Goal: Download file/media

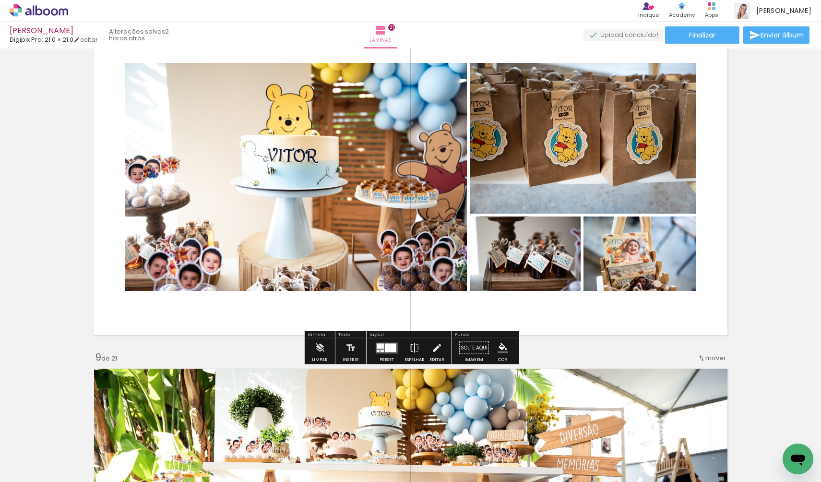
scroll to position [2512, 0]
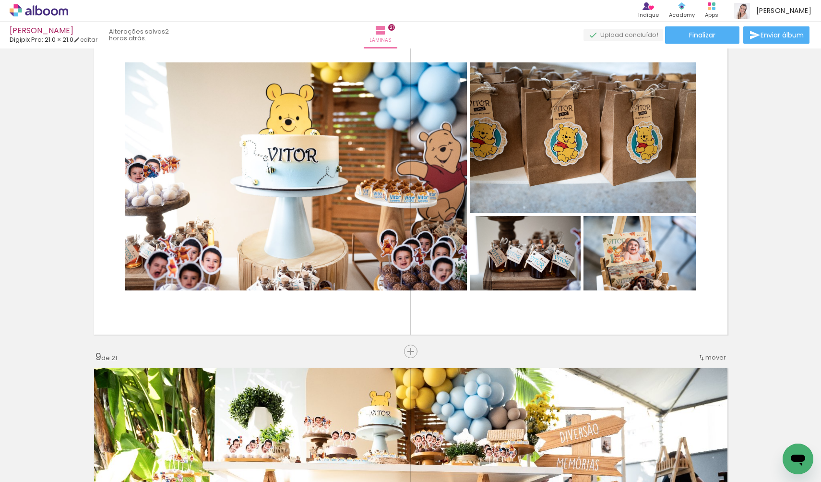
click at [48, 452] on iron-icon at bounding box center [49, 453] width 8 height 8
click at [0, 0] on slot "Não utilizadas" at bounding box center [0, 0] width 0 height 0
type input "Não utilizadas"
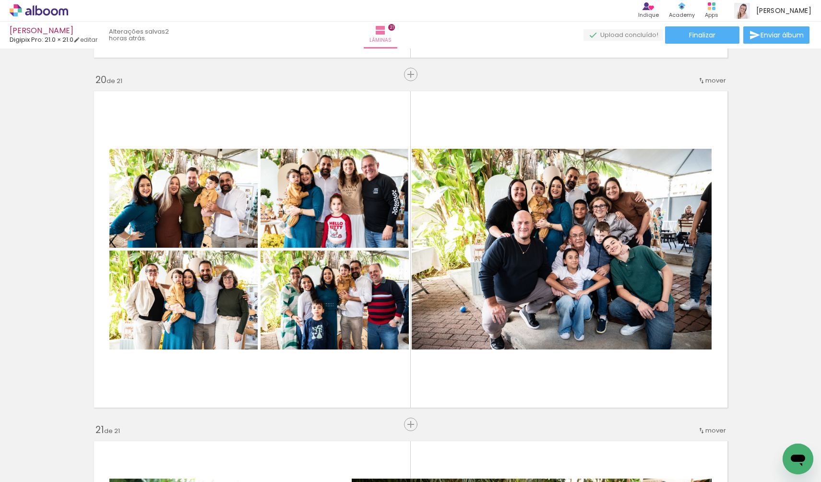
scroll to position [6638, 0]
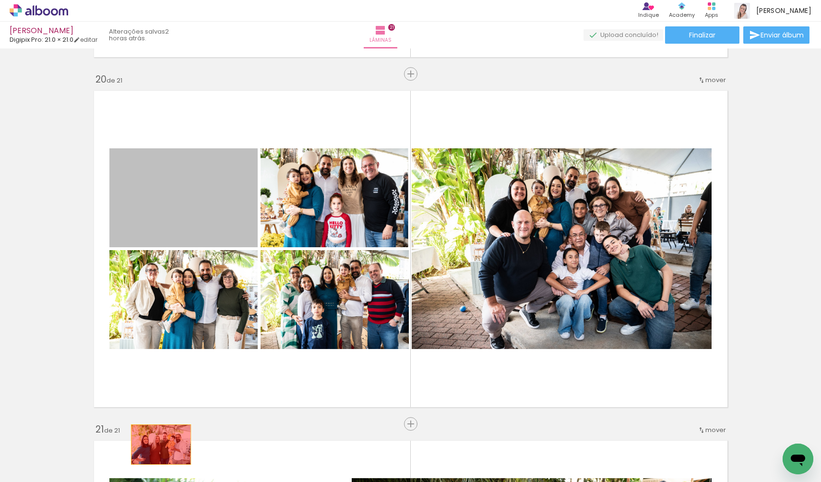
drag, startPoint x: 150, startPoint y: 191, endPoint x: 161, endPoint y: 444, distance: 254.1
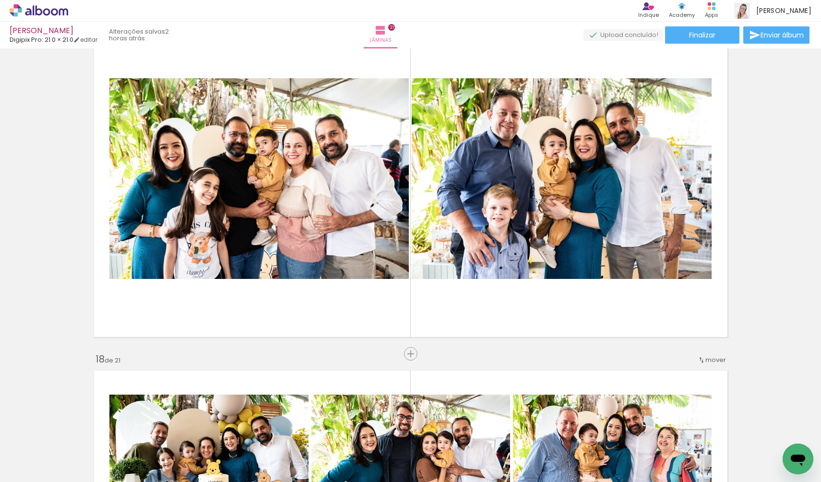
scroll to position [5648, 0]
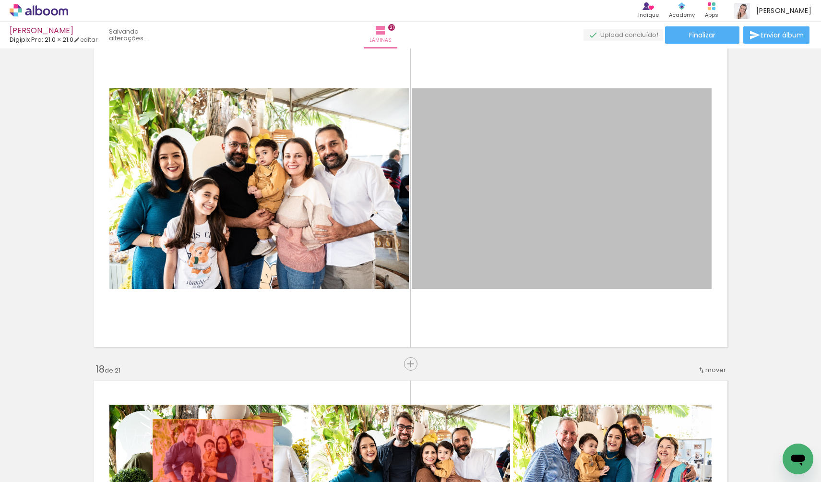
drag, startPoint x: 514, startPoint y: 203, endPoint x: 212, endPoint y: 459, distance: 395.6
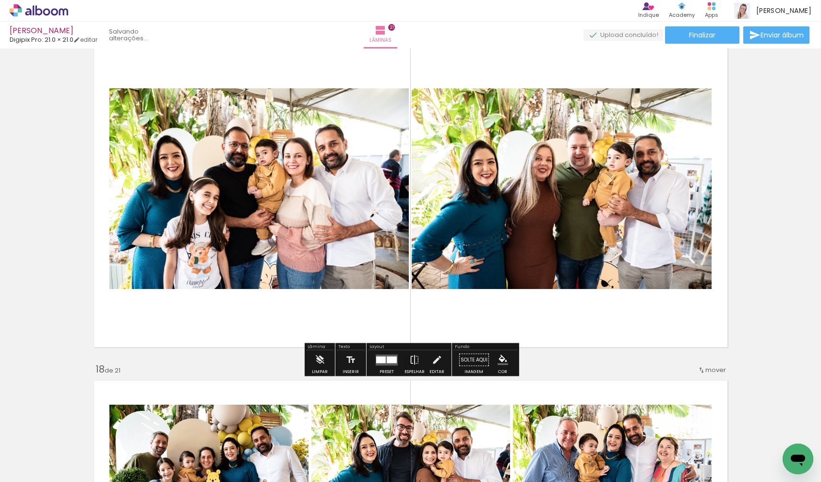
drag, startPoint x: 104, startPoint y: 450, endPoint x: 560, endPoint y: 244, distance: 500.1
click at [560, 244] on quentale-workspace at bounding box center [410, 241] width 821 height 482
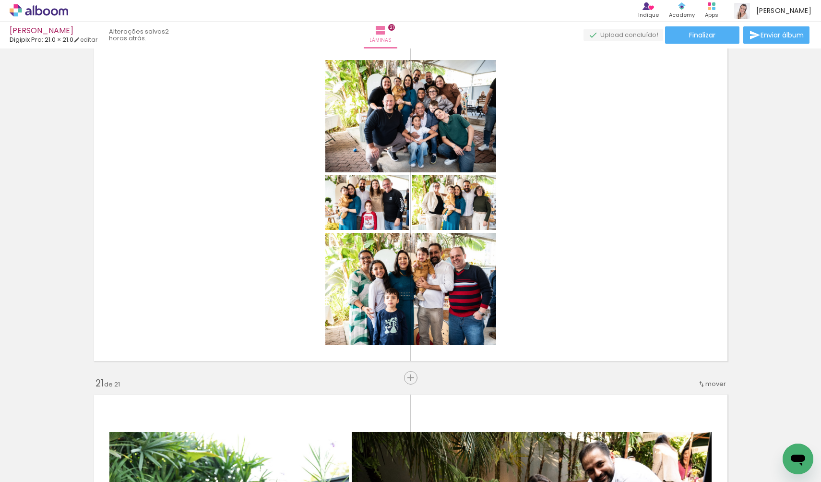
scroll to position [6685, 0]
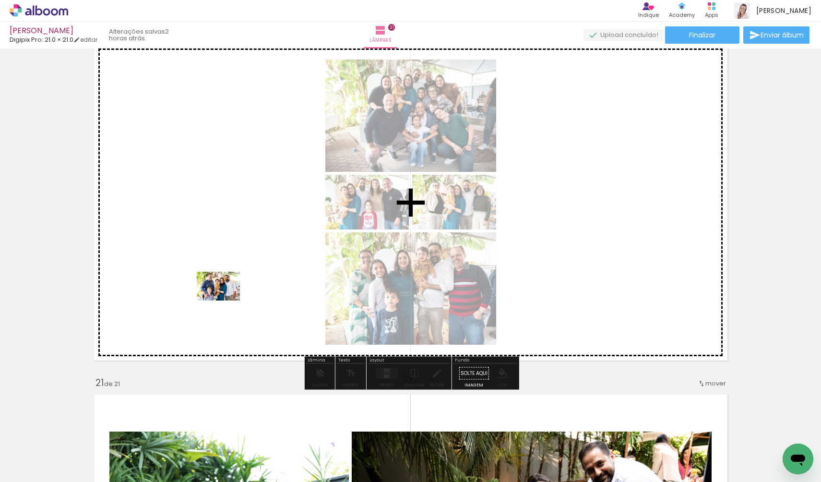
drag, startPoint x: 98, startPoint y: 444, endPoint x: 226, endPoint y: 300, distance: 192.4
click at [226, 300] on quentale-workspace at bounding box center [410, 241] width 821 height 482
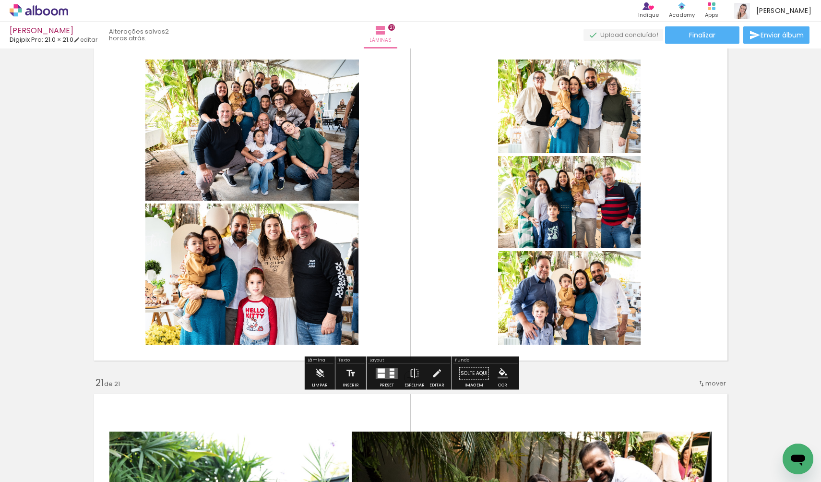
scroll to position [6681, 0]
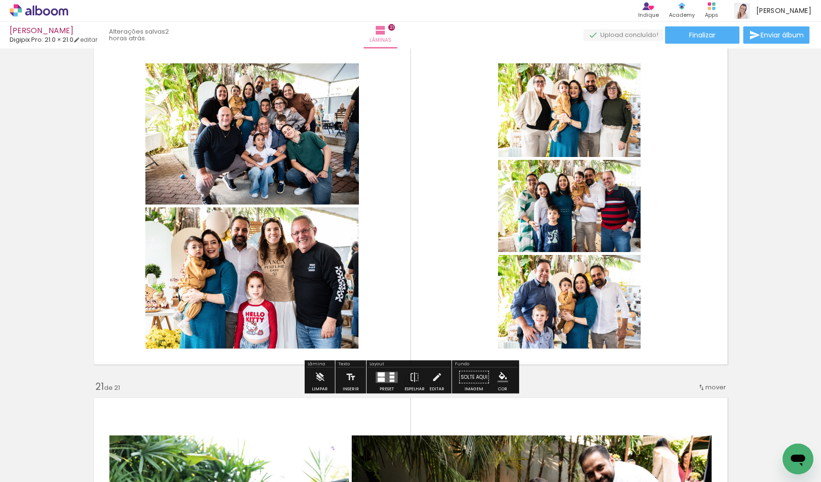
click at [380, 377] on quentale-layouter at bounding box center [387, 376] width 22 height 11
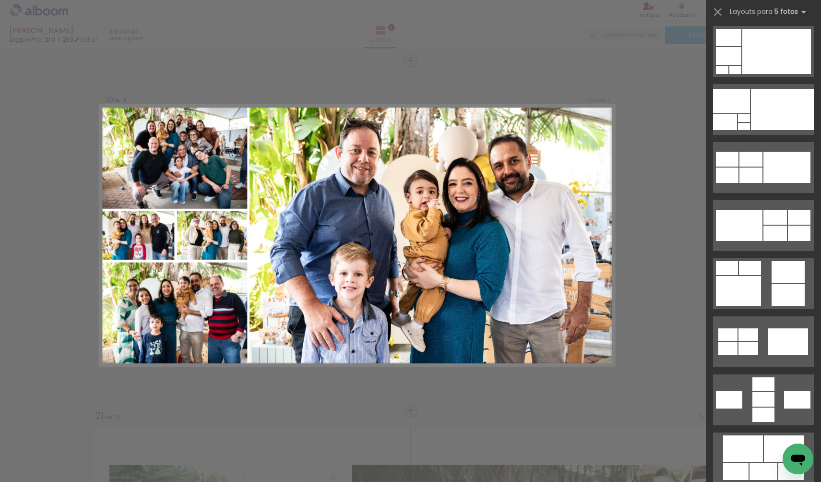
scroll to position [292, 0]
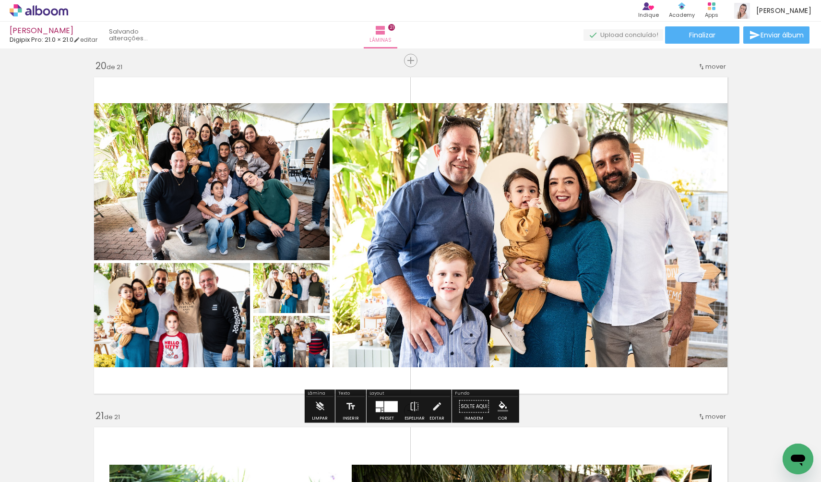
click at [381, 402] on div at bounding box center [380, 404] width 8 height 6
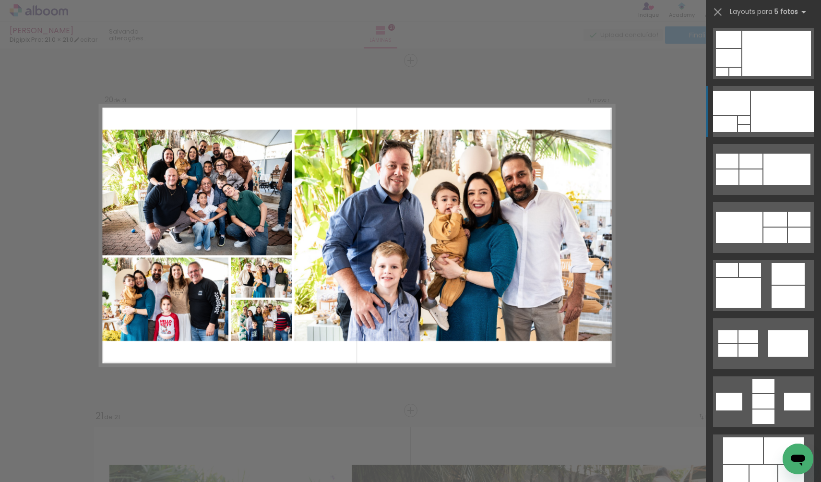
scroll to position [348, 0]
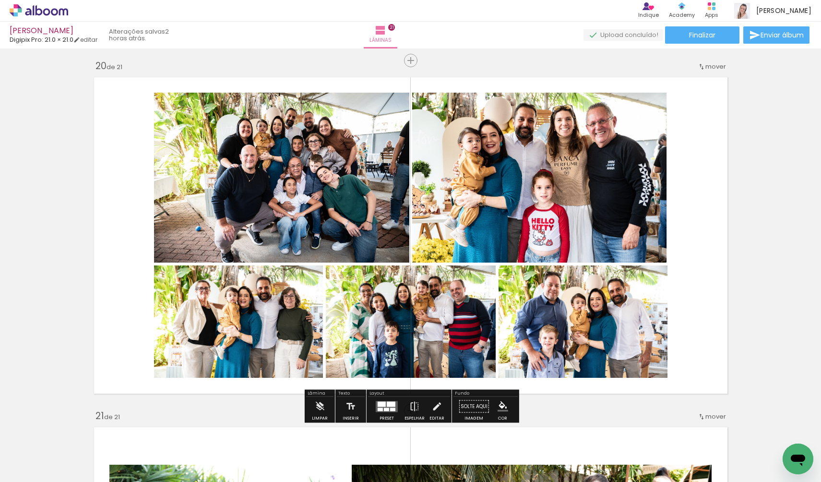
click at [313, 215] on quentale-photo at bounding box center [281, 178] width 255 height 170
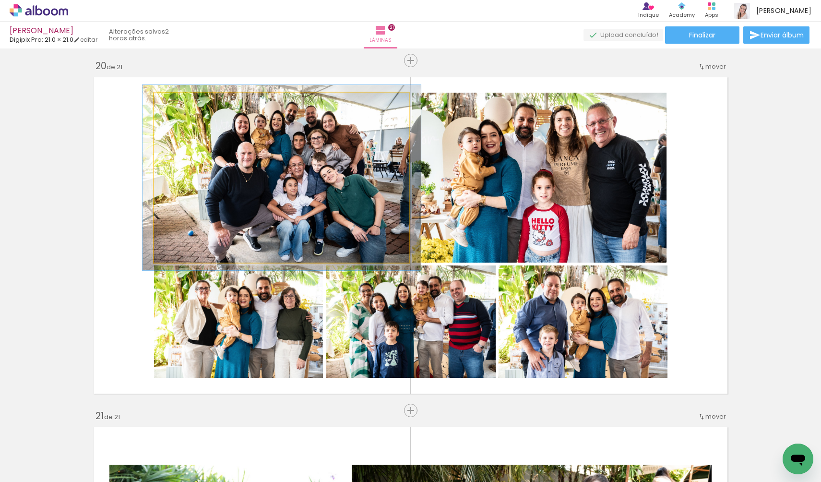
type paper-slider "109"
click at [179, 104] on div at bounding box center [179, 102] width 9 height 9
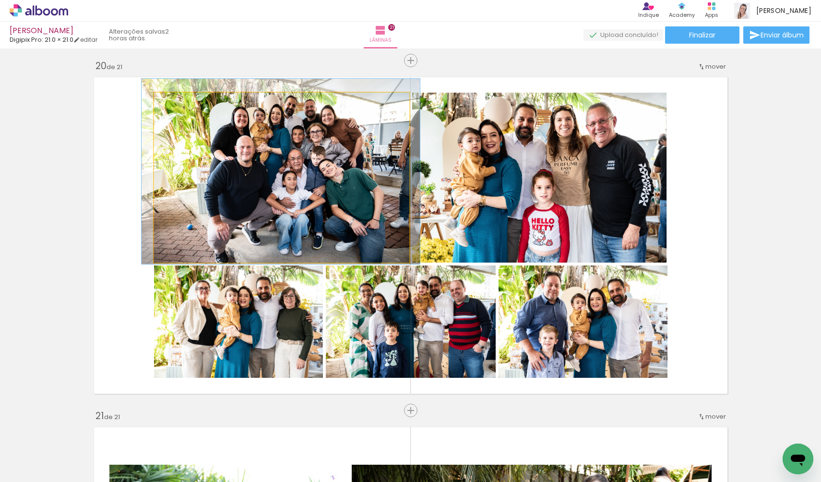
drag, startPoint x: 263, startPoint y: 169, endPoint x: 262, endPoint y: 163, distance: 6.3
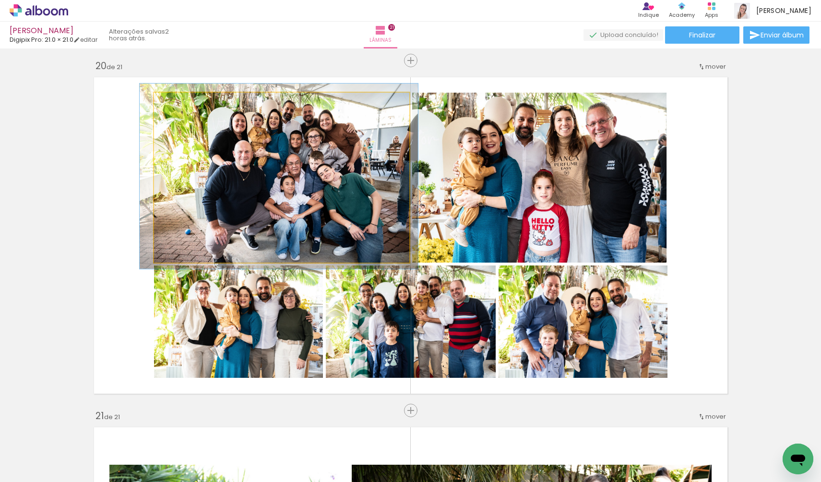
drag, startPoint x: 262, startPoint y: 163, endPoint x: 260, endPoint y: 167, distance: 5.2
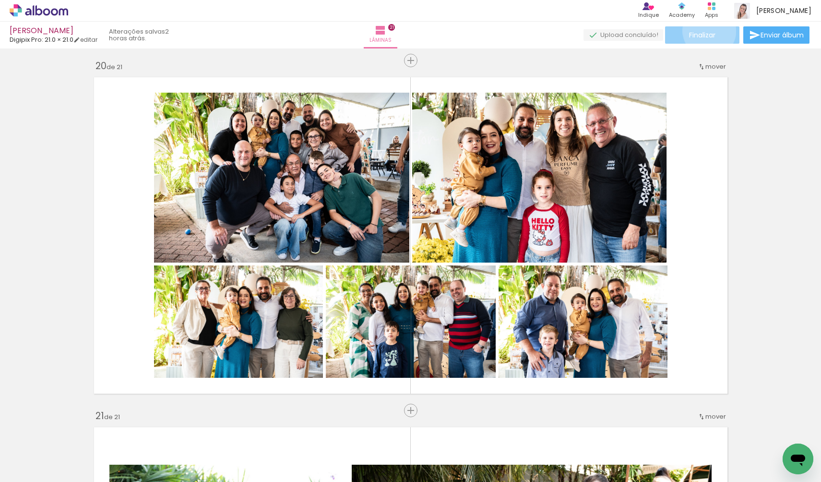
click at [706, 32] on span "Finalizar" at bounding box center [702, 35] width 26 height 7
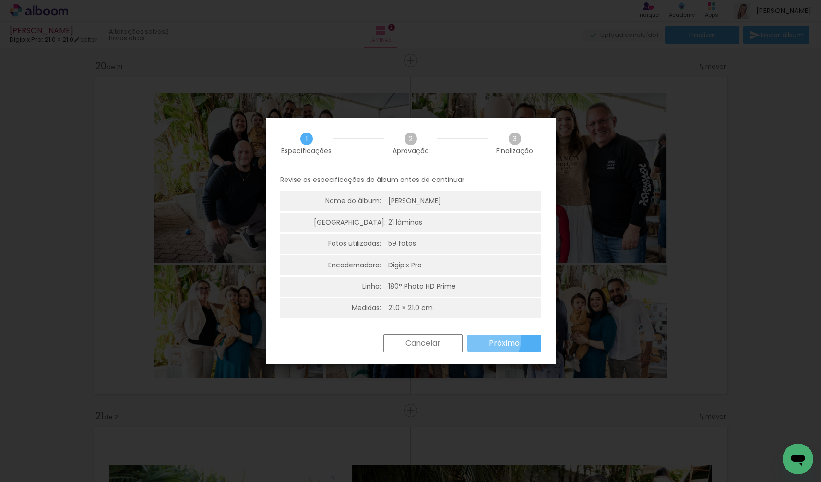
click at [0, 0] on slot "Próximo" at bounding box center [0, 0] width 0 height 0
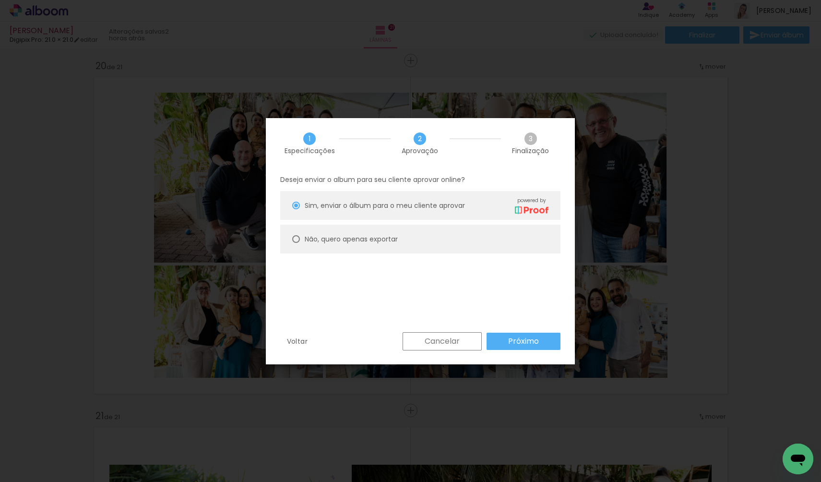
click at [0, 0] on slot "Não, quero apenas exportar" at bounding box center [0, 0] width 0 height 0
type paper-radio-button "on"
click at [502, 341] on paper-button "Próximo" at bounding box center [524, 341] width 74 height 17
type input "Alta, 300 DPI"
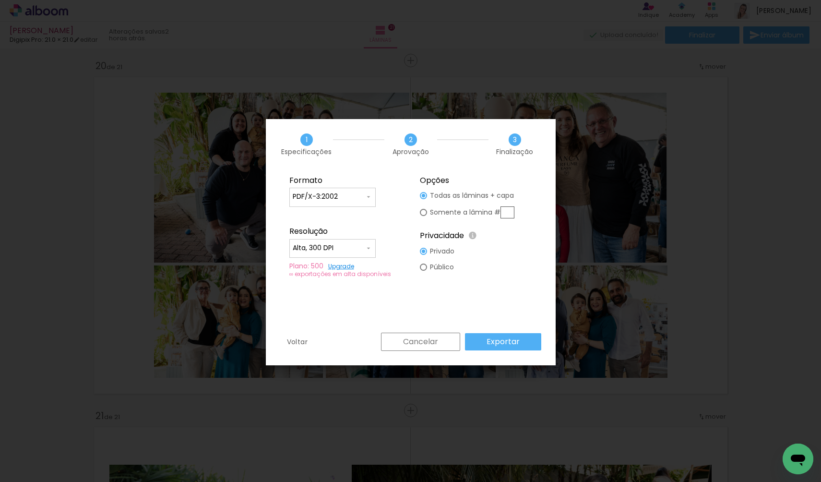
click at [355, 193] on input "PDF/X-3:2002" at bounding box center [329, 197] width 72 height 10
click at [325, 198] on paper-item "JPG" at bounding box center [332, 195] width 86 height 19
type input "JPG"
click at [347, 242] on paper-input-container "Alta, 300 DPI" at bounding box center [332, 248] width 86 height 19
click at [331, 267] on paper-item "Baixa" at bounding box center [332, 265] width 86 height 19
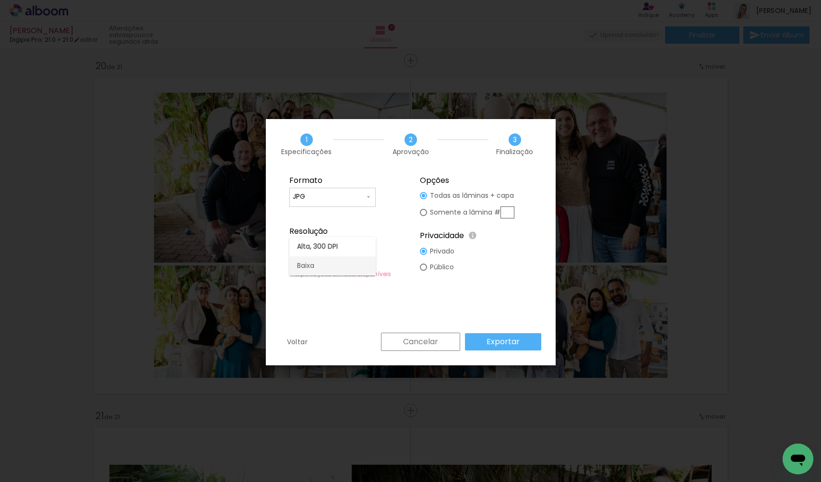
type input "Baixa"
click at [0, 0] on slot "Exportar" at bounding box center [0, 0] width 0 height 0
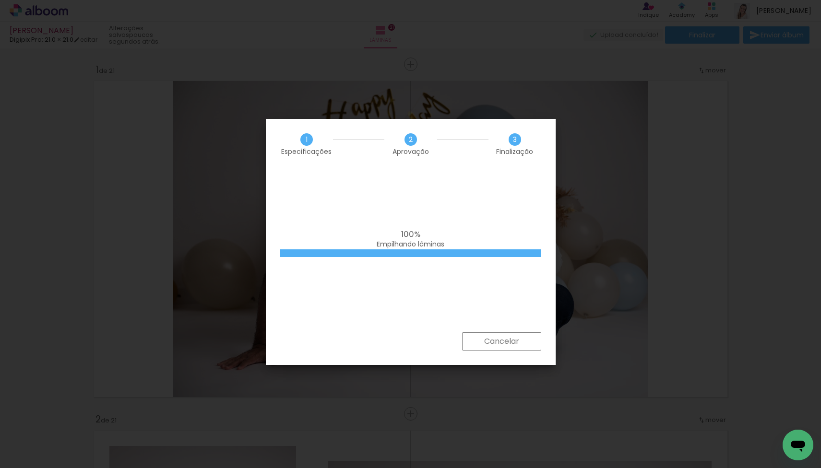
scroll to position [348, 0]
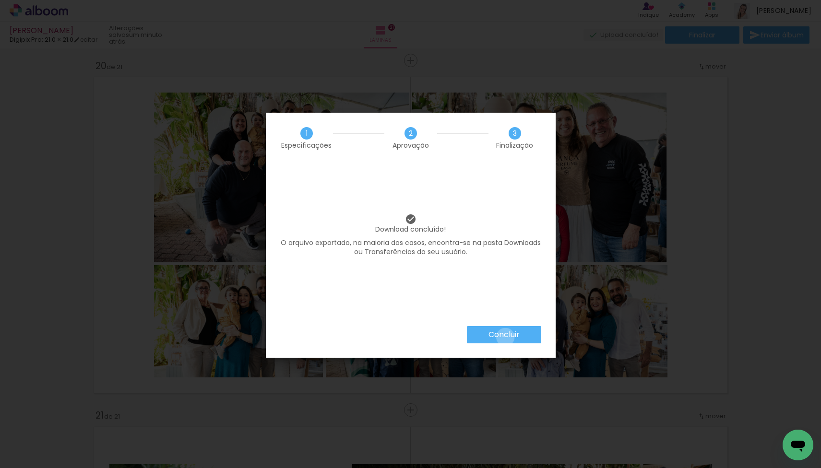
click at [0, 0] on slot "Concluir" at bounding box center [0, 0] width 0 height 0
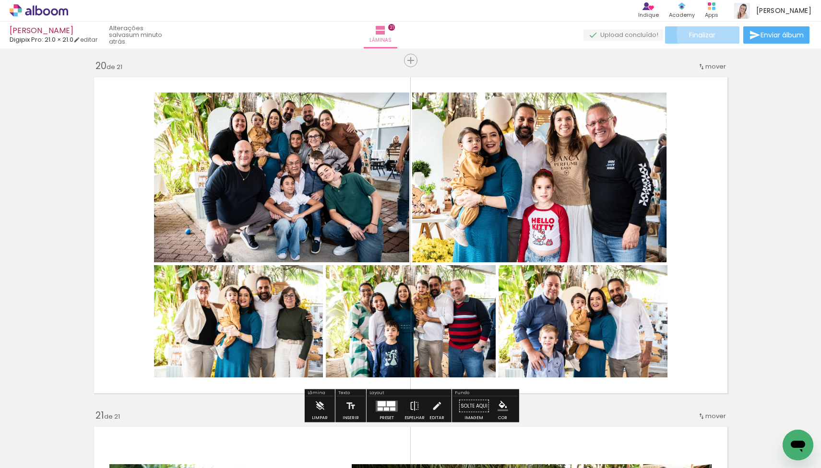
click at [706, 34] on span "Finalizar" at bounding box center [702, 35] width 26 height 7
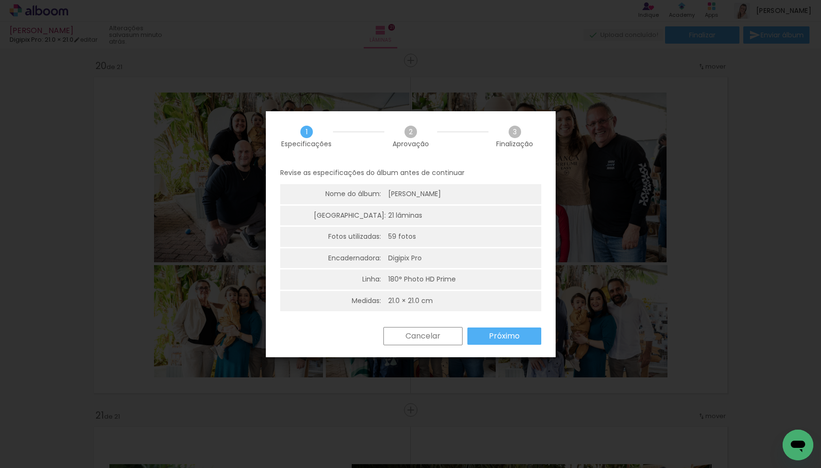
click at [0, 0] on slot "Próximo" at bounding box center [0, 0] width 0 height 0
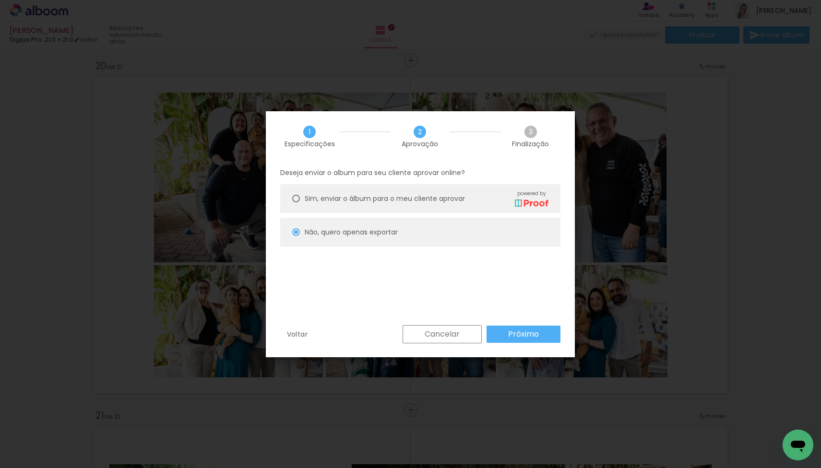
click at [0, 0] on slot "Próximo" at bounding box center [0, 0] width 0 height 0
type input "Baixa"
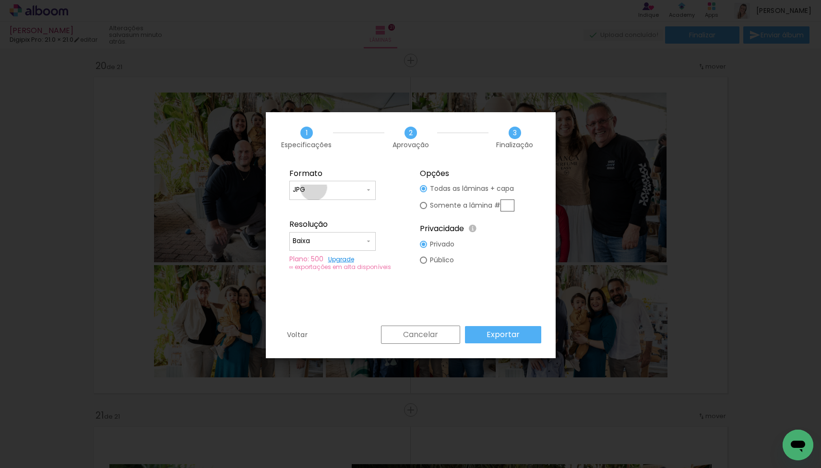
click at [313, 188] on input "JPG" at bounding box center [329, 190] width 72 height 10
click at [310, 221] on paper-item "PDF/X-3:2002" at bounding box center [332, 226] width 86 height 19
type input "PDF/X-3:2002"
click at [317, 240] on input "Baixa" at bounding box center [329, 242] width 72 height 10
click at [0, 0] on slot "Alta, 300 DPI" at bounding box center [0, 0] width 0 height 0
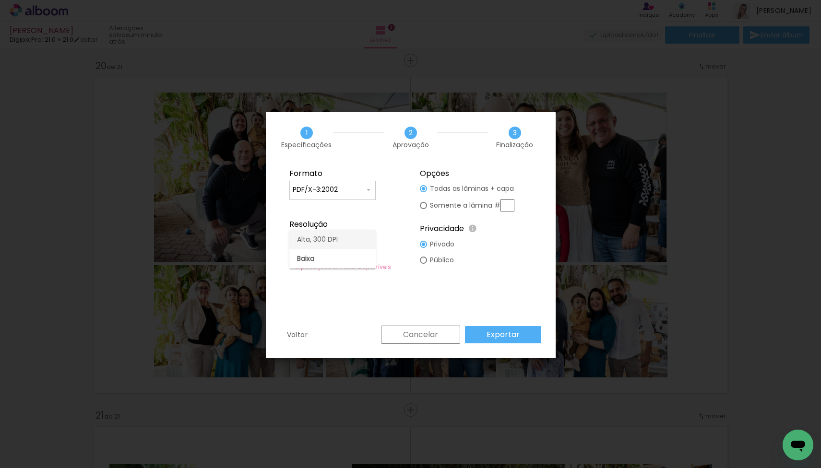
type input "Alta, 300 DPI"
click at [520, 331] on paper-button "Exportar" at bounding box center [503, 334] width 76 height 17
